Goal: Task Accomplishment & Management: Use online tool/utility

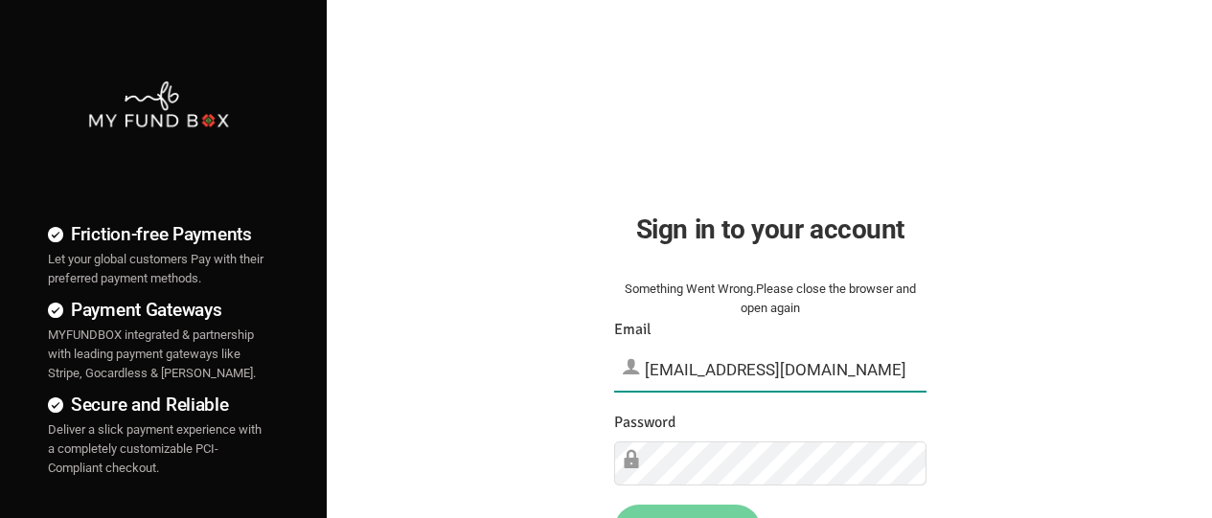
type input "[EMAIL_ADDRESS][DOMAIN_NAME]"
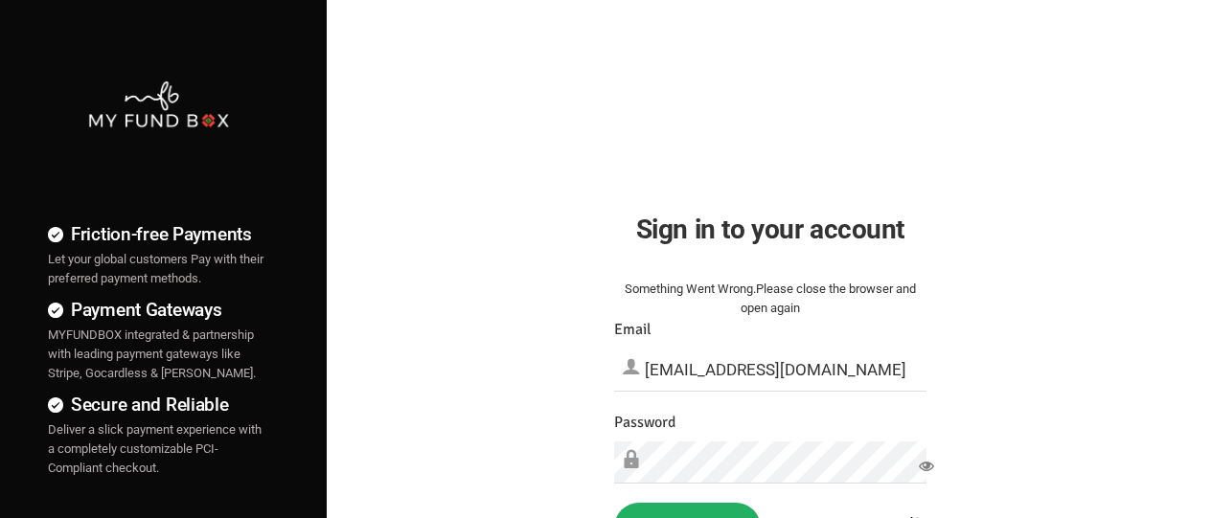
click at [687, 491] on button "Sign in" at bounding box center [687, 528] width 147 height 50
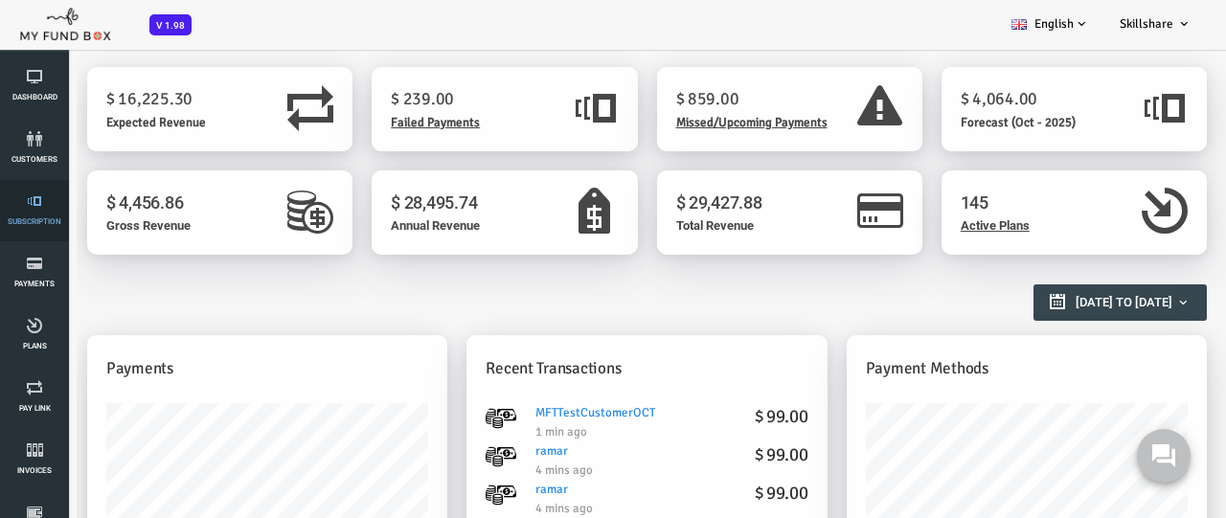
click at [34, 211] on link "Subscription" at bounding box center [34, 210] width 57 height 61
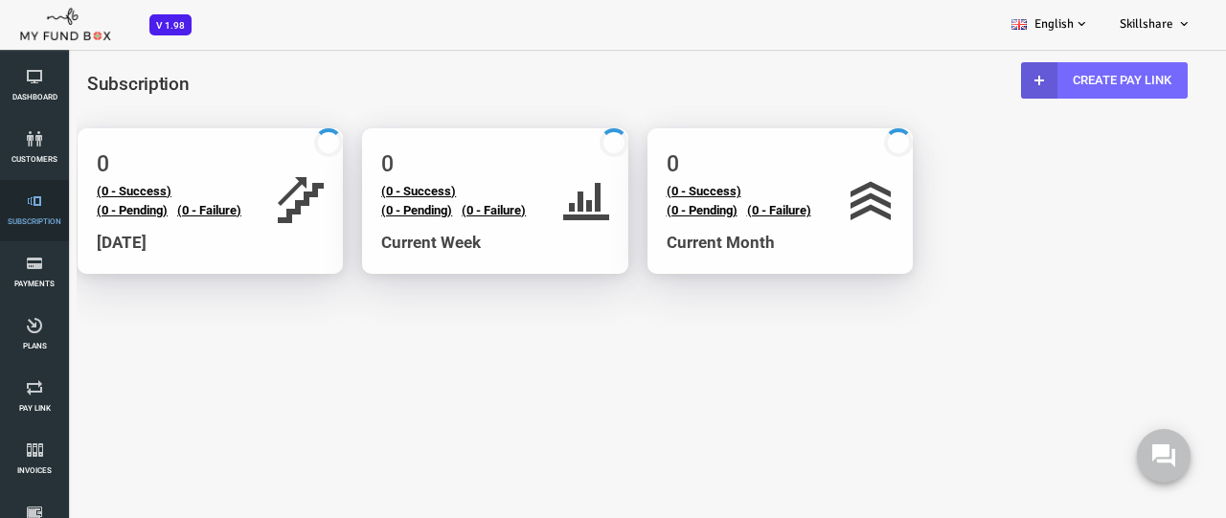
select select "100"
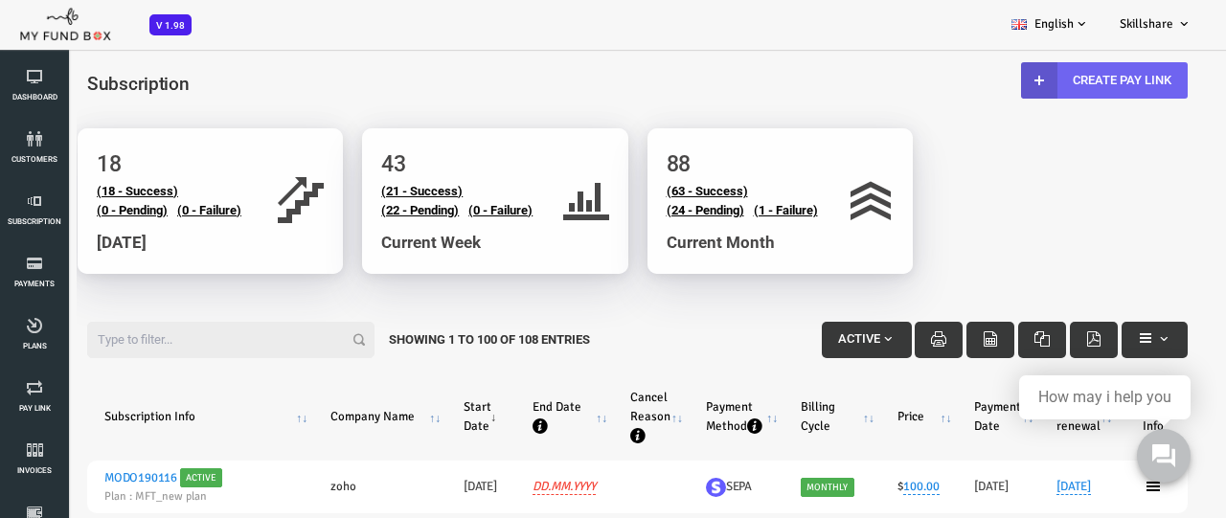
click at [1053, 80] on link "Create Pay Link" at bounding box center [1056, 80] width 167 height 36
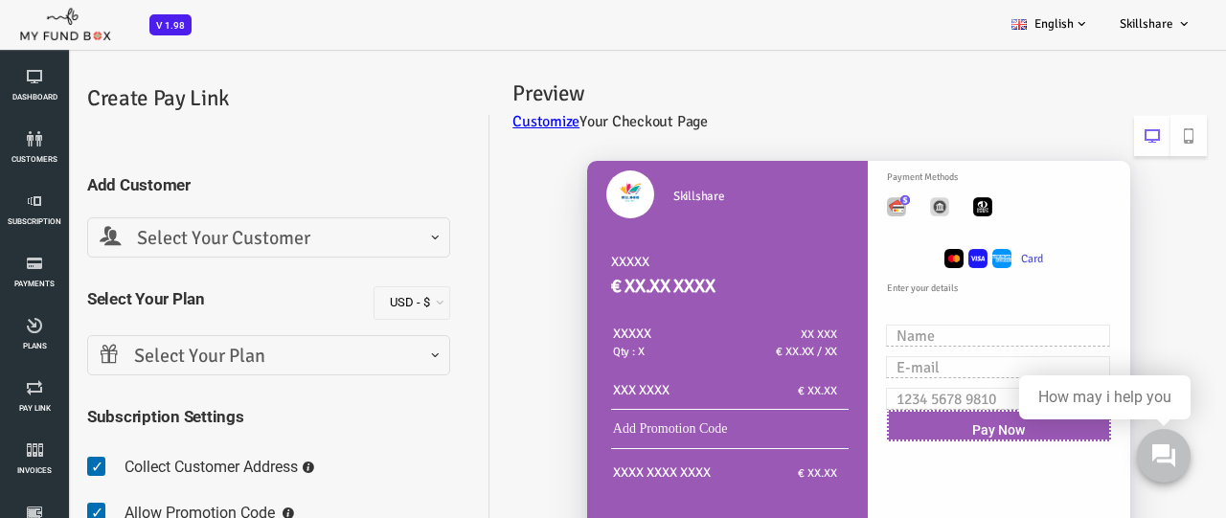
click at [218, 238] on span "Select Your Customer" at bounding box center [220, 239] width 338 height 30
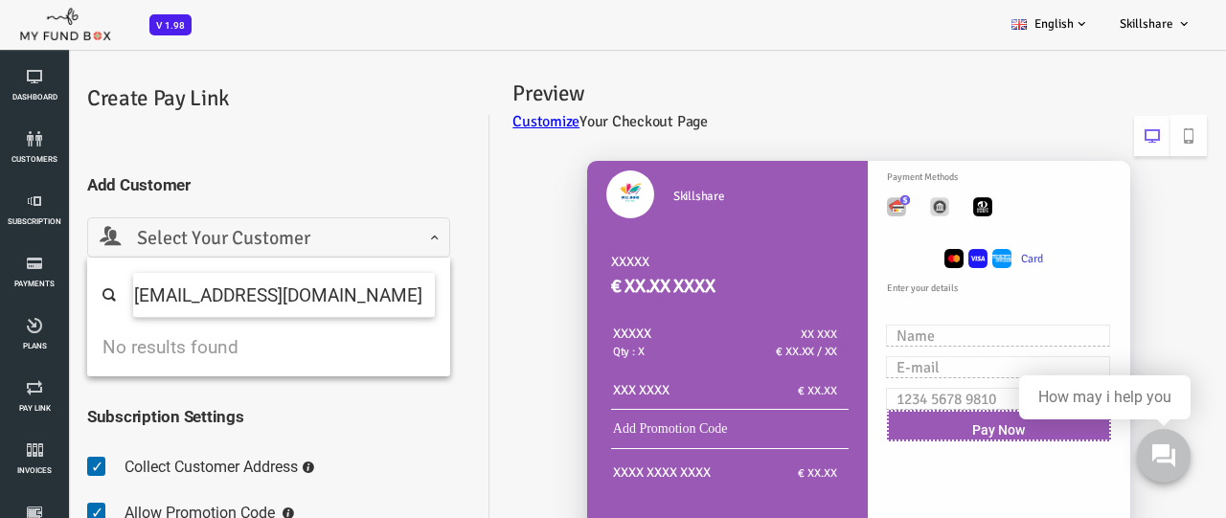
click at [337, 300] on input "[EMAIL_ADDRESS][DOMAIN_NAME]" at bounding box center [235, 295] width 302 height 45
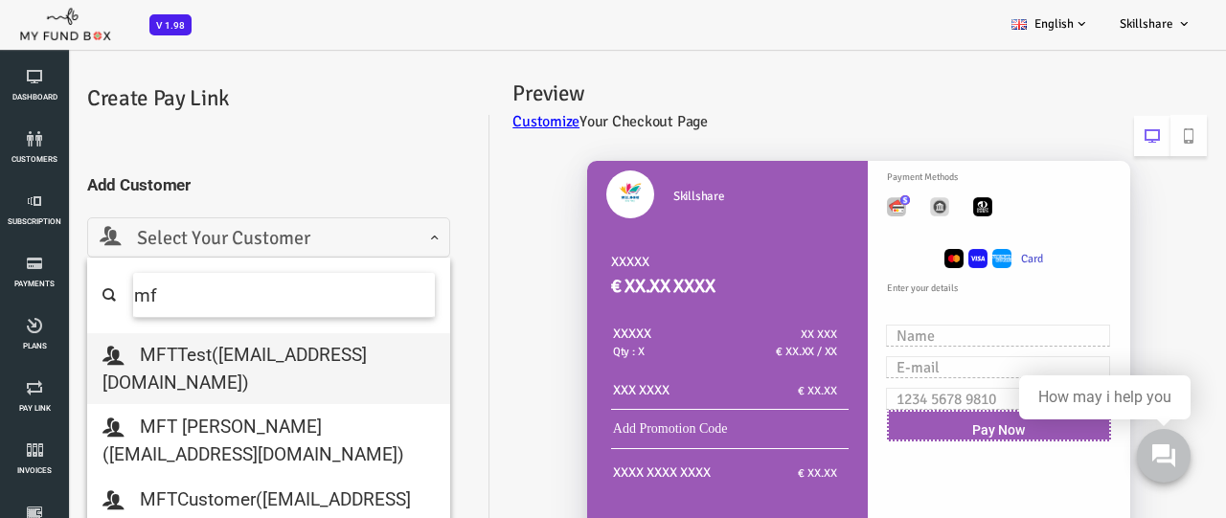
type input "m"
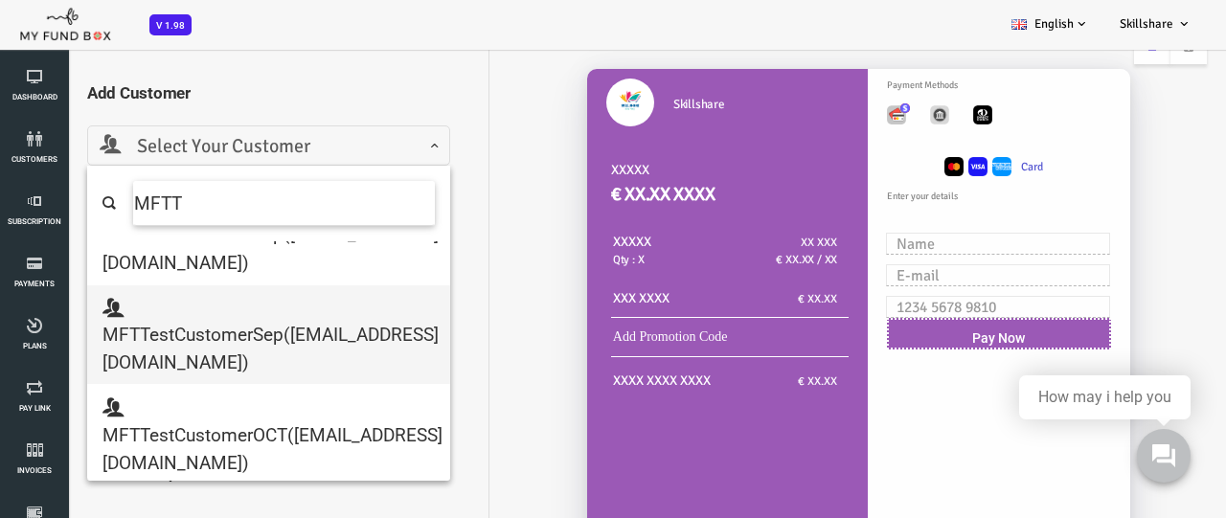
scroll to position [96, 0]
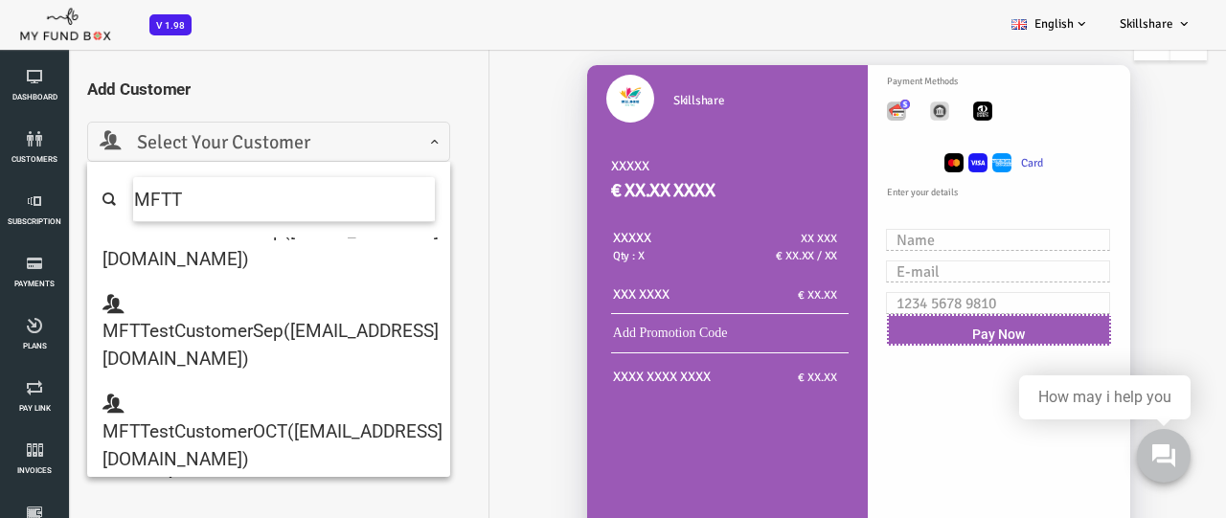
type input "MFTT"
select select "[EMAIL_ADDRESS][DOMAIN_NAME]"
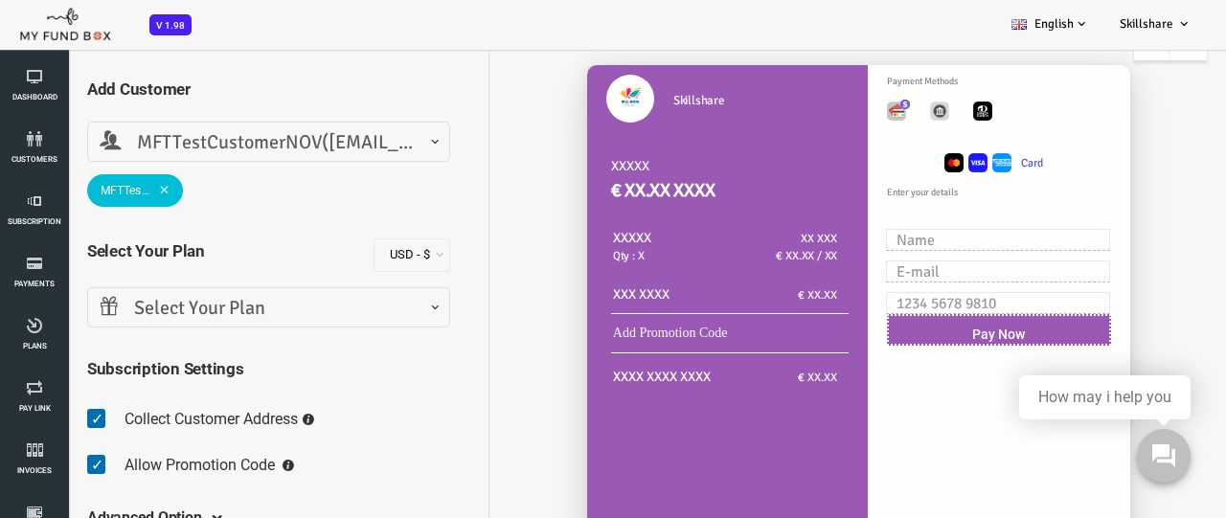
click at [251, 316] on span "Select Your Plan" at bounding box center [220, 309] width 338 height 30
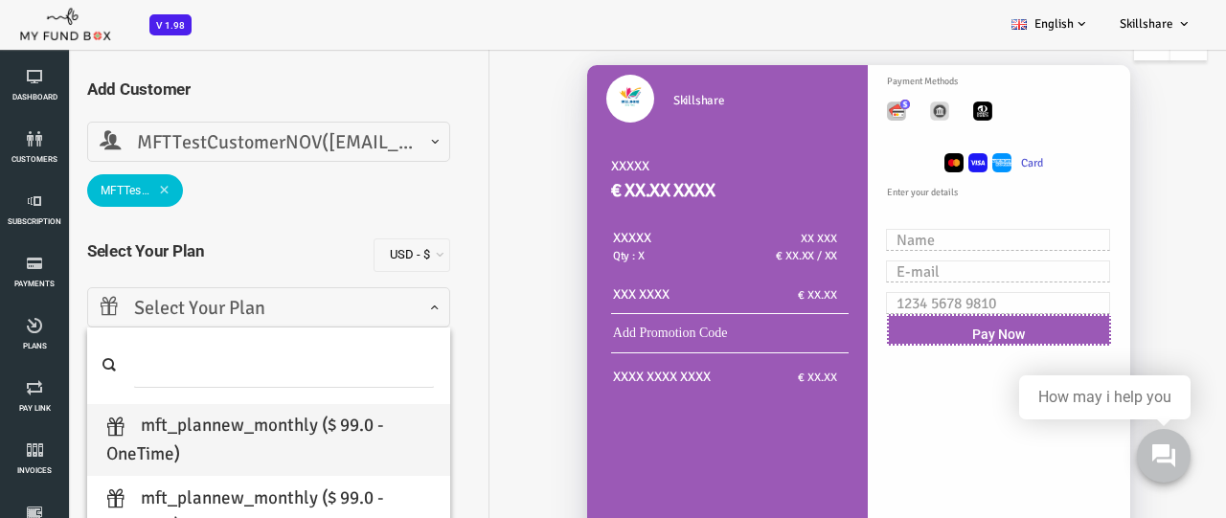
scroll to position [192, 0]
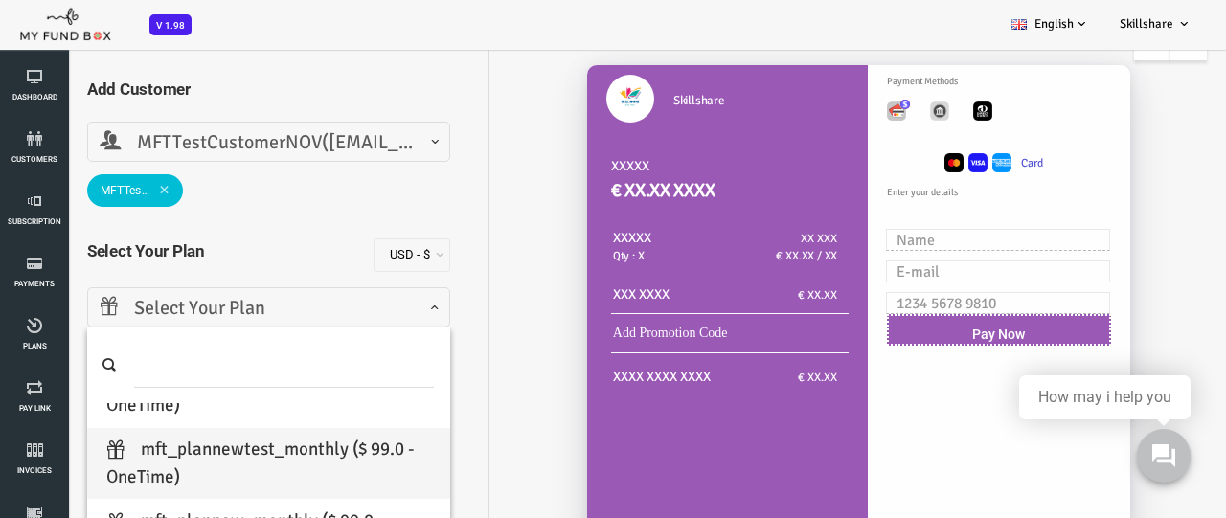
select select "MFT_PlannewTEST_Monthly"
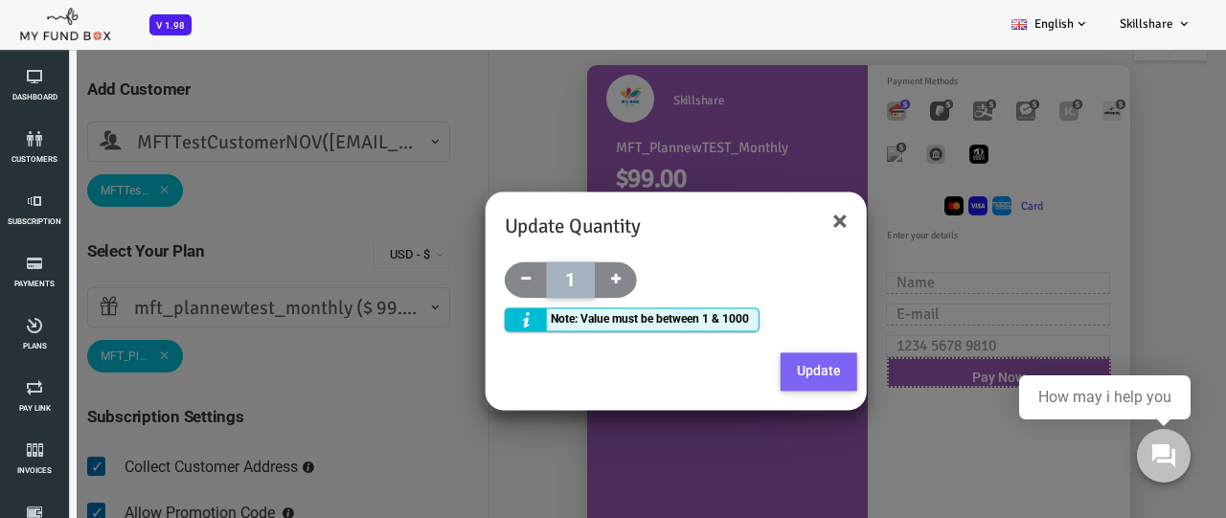
click at [761, 365] on button "Update" at bounding box center [770, 373] width 77 height 38
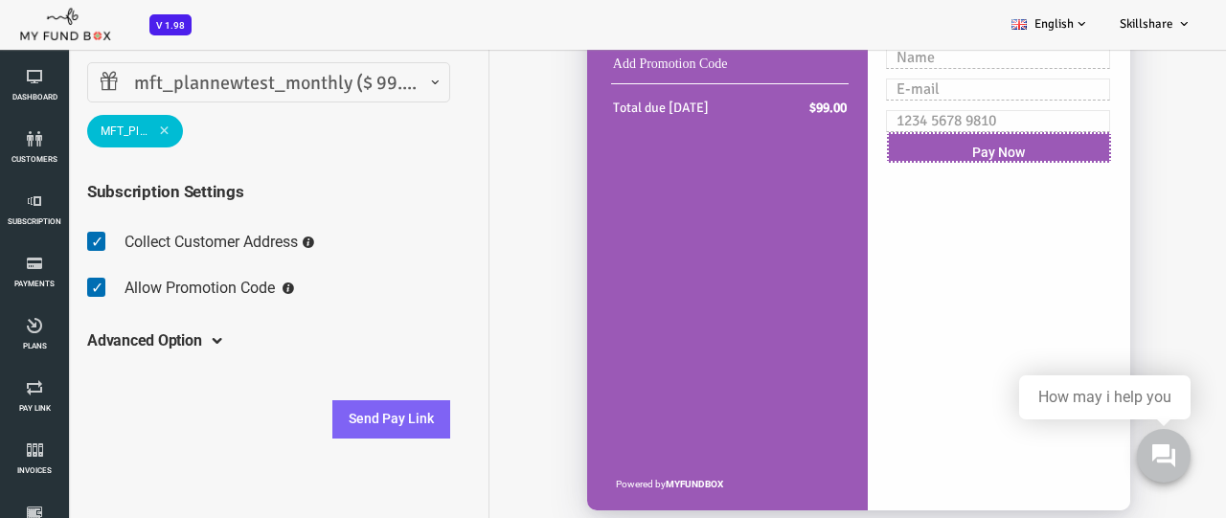
scroll to position [323, 0]
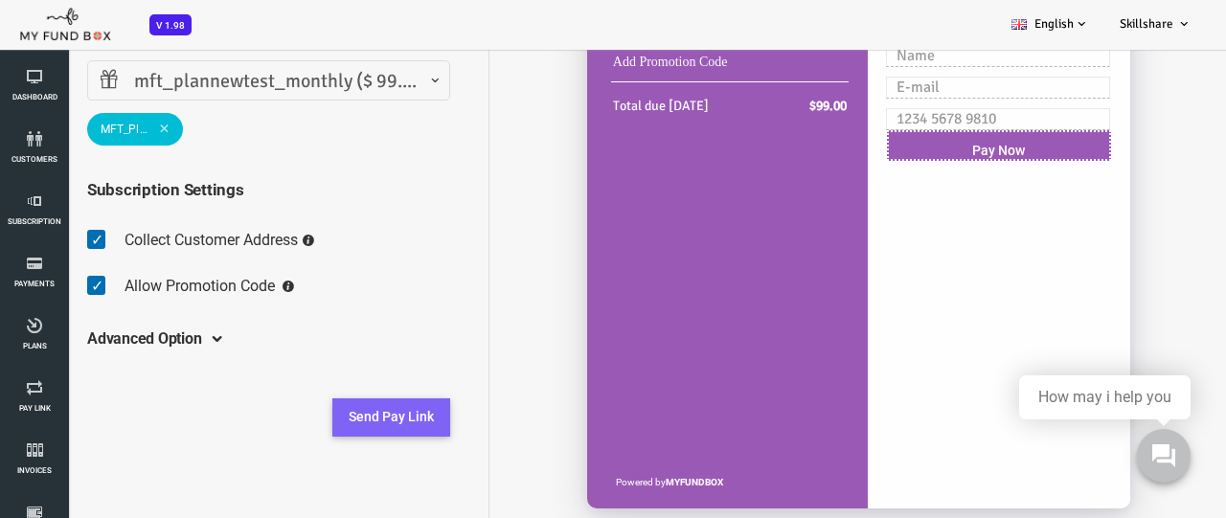
click at [329, 414] on button "Send Pay Link" at bounding box center [343, 418] width 118 height 38
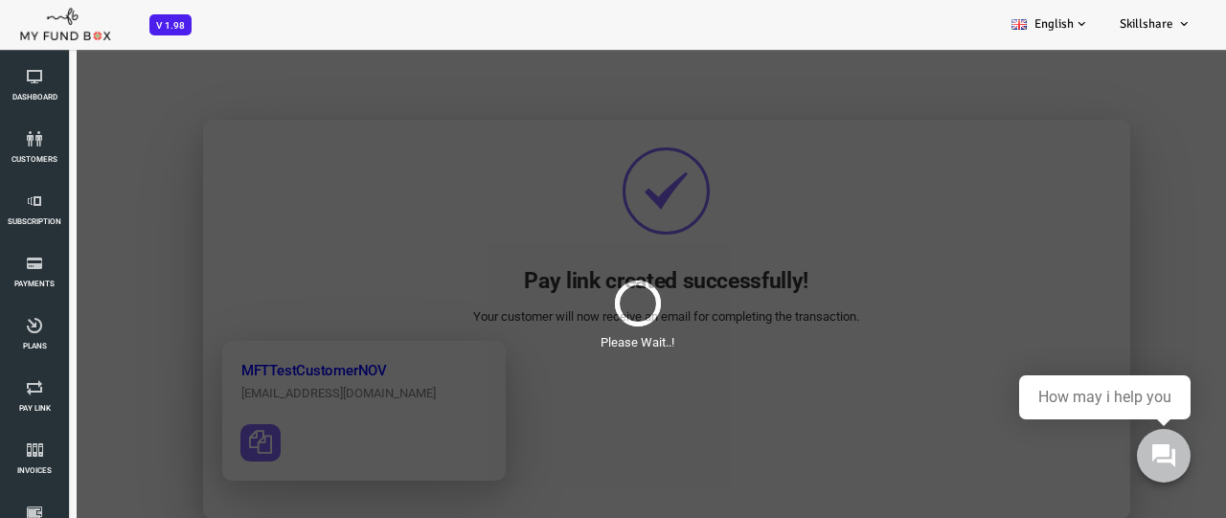
scroll to position [0, 0]
